Goal: Transaction & Acquisition: Purchase product/service

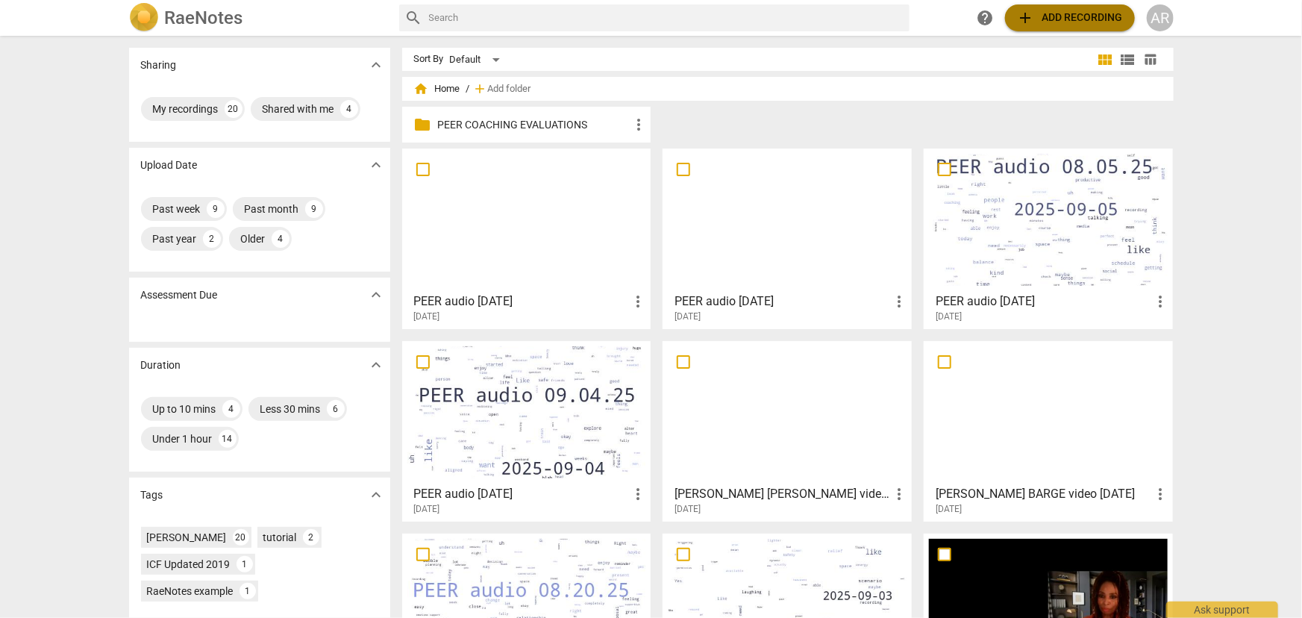
click at [1062, 18] on span "add Add recording" at bounding box center [1070, 18] width 106 height 18
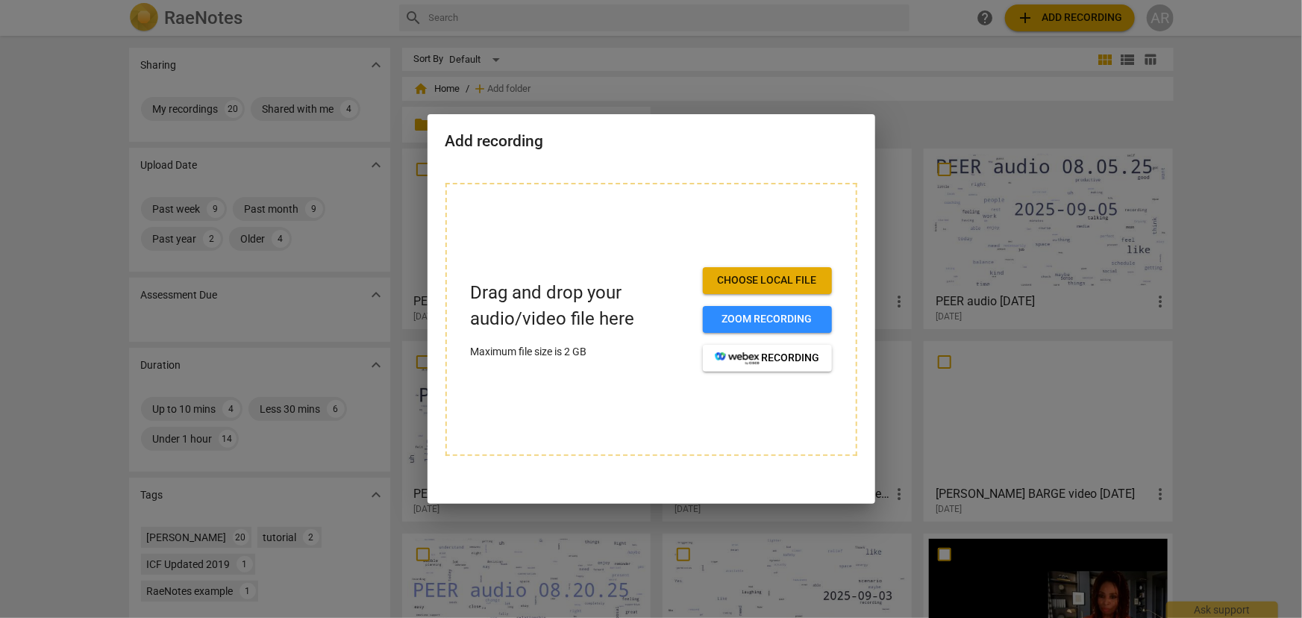
click at [755, 285] on span "Choose local file" at bounding box center [767, 280] width 105 height 15
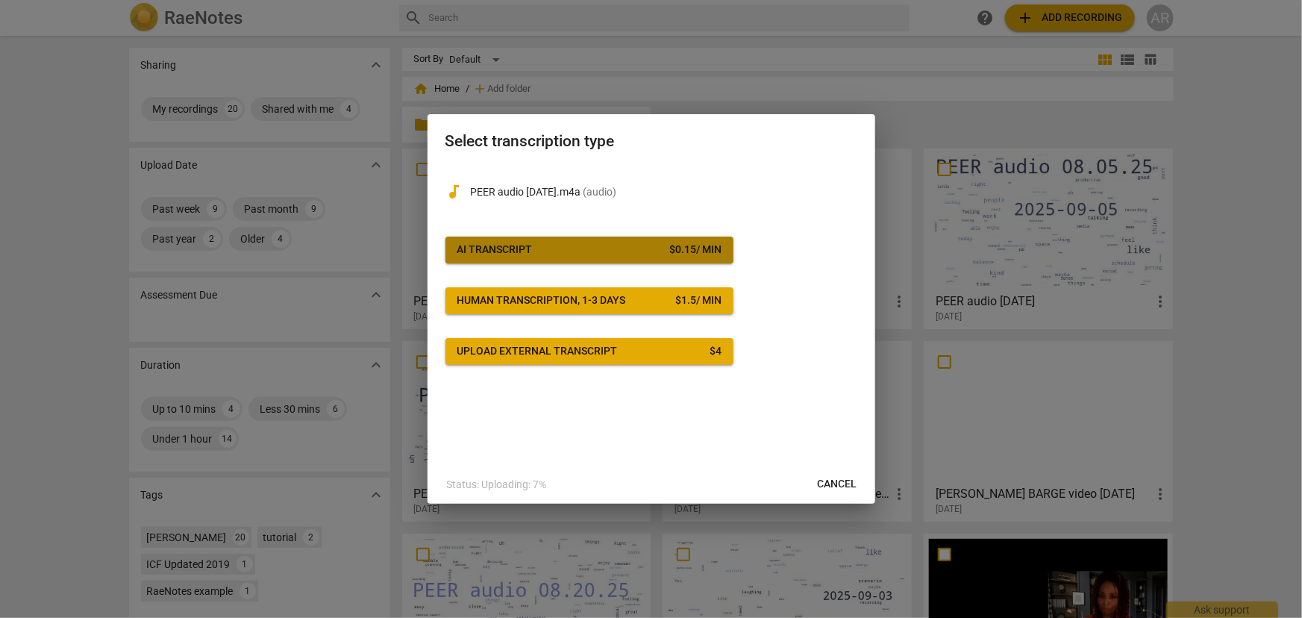
click at [686, 248] on div "$ 0.15 / min" at bounding box center [695, 249] width 52 height 15
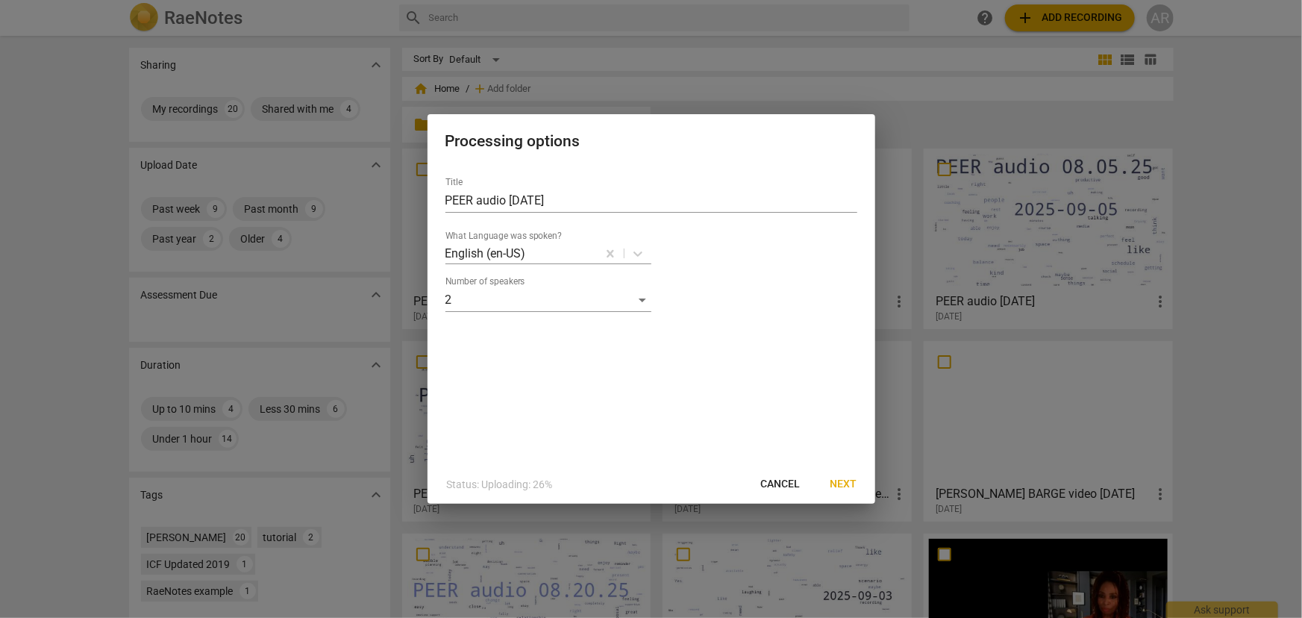
click at [842, 484] on span "Next" at bounding box center [843, 484] width 27 height 15
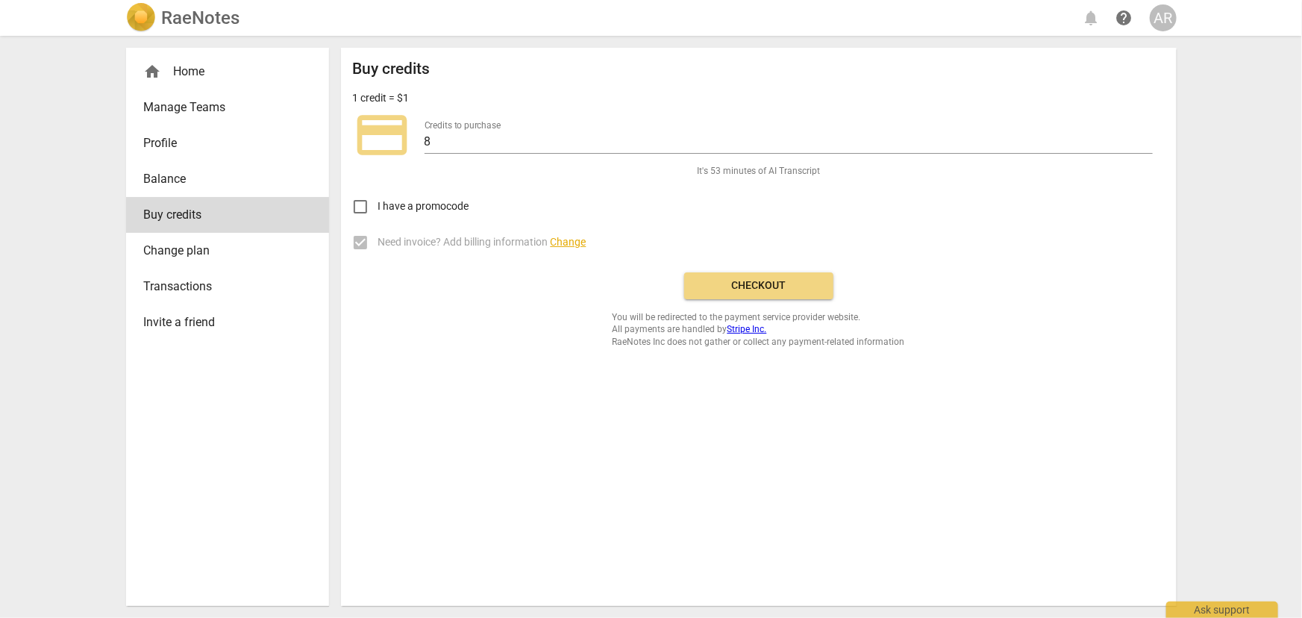
click at [748, 283] on span "Checkout" at bounding box center [758, 285] width 125 height 15
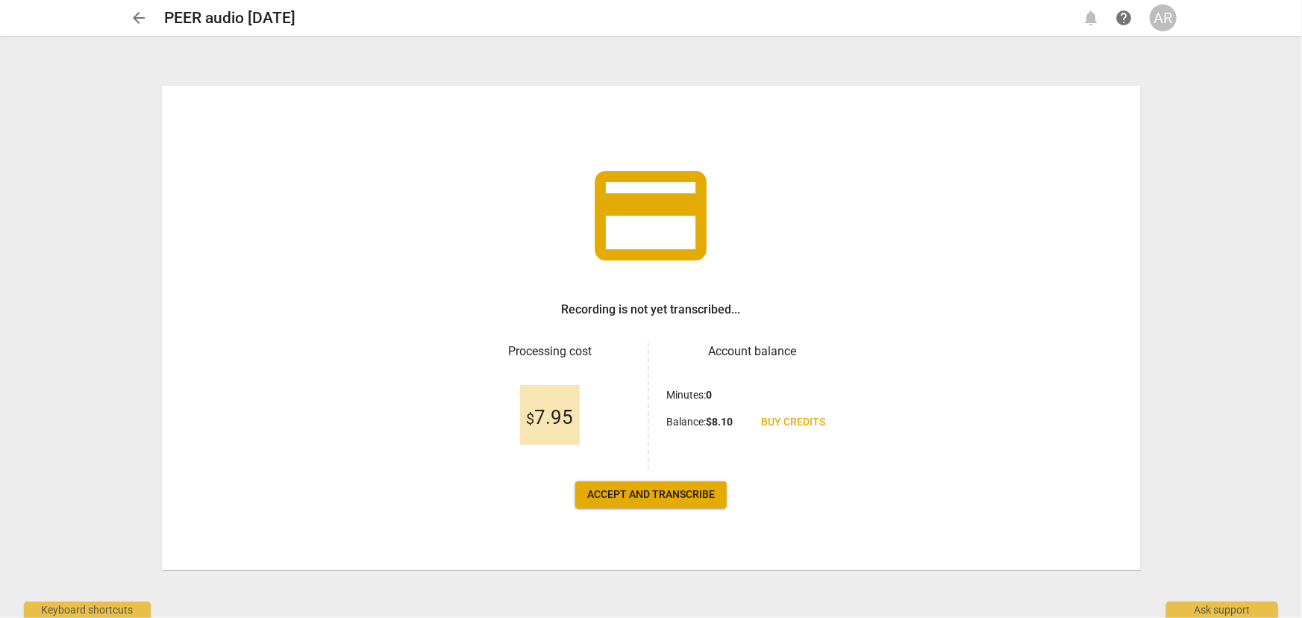
click at [636, 493] on span "Accept and transcribe" at bounding box center [651, 494] width 128 height 15
